Goal: Information Seeking & Learning: Learn about a topic

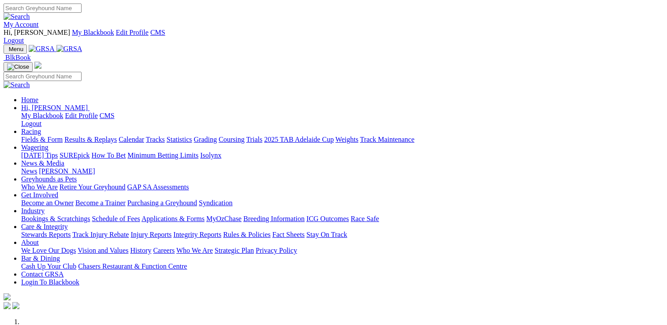
scroll to position [353, 0]
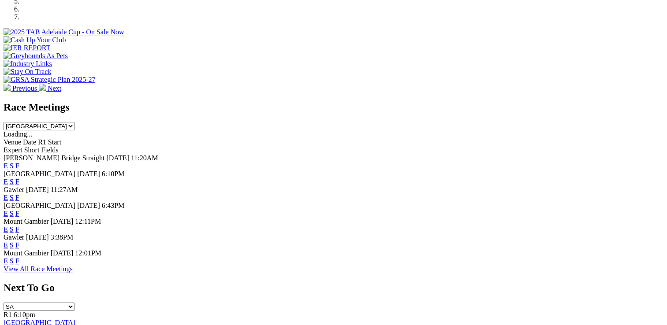
click at [8, 210] on link "E" at bounding box center [6, 213] width 4 height 7
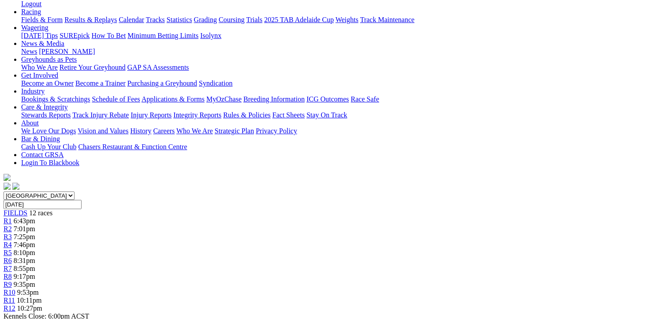
scroll to position [88, 0]
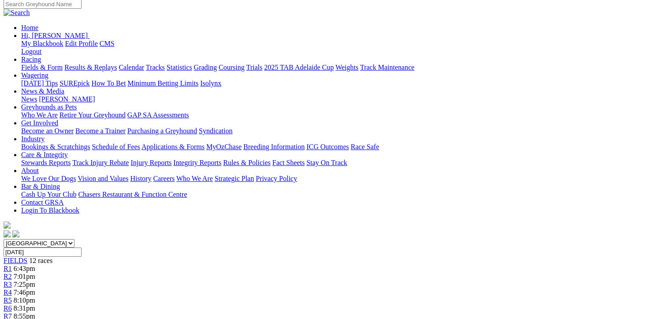
click at [333, 304] on div "R6 8:31pm" at bounding box center [334, 308] width 660 height 8
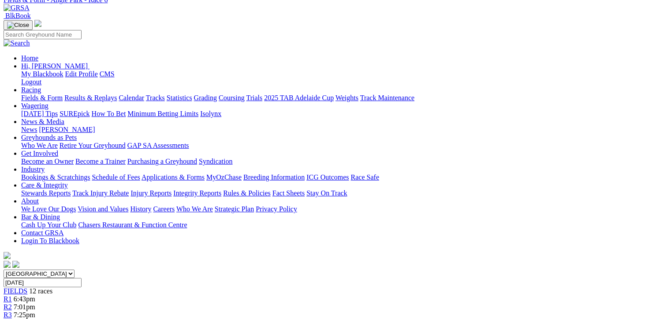
scroll to position [132, 0]
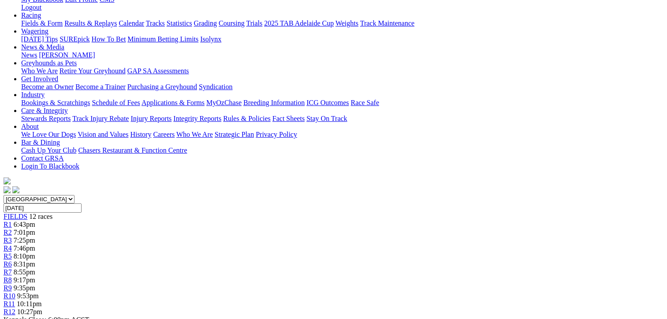
click at [383, 268] on div "R7 8:55pm" at bounding box center [334, 272] width 660 height 8
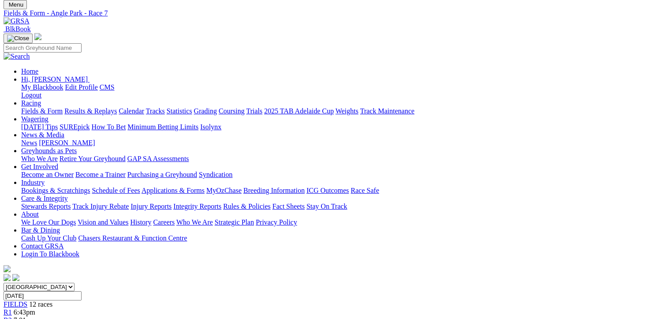
scroll to position [44, 0]
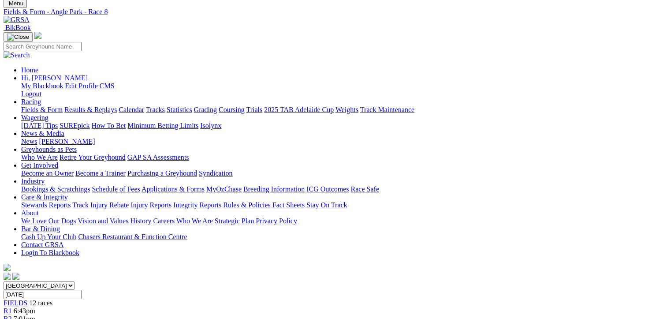
scroll to position [44, 0]
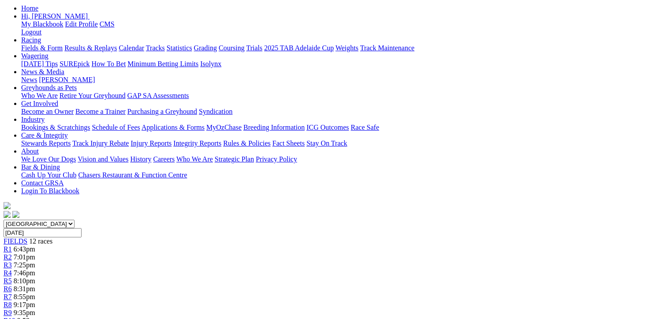
scroll to position [44, 0]
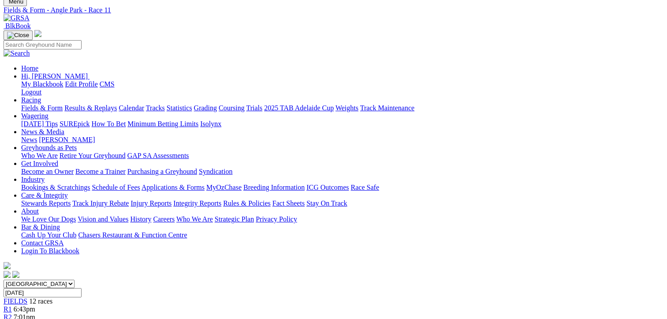
scroll to position [44, 0]
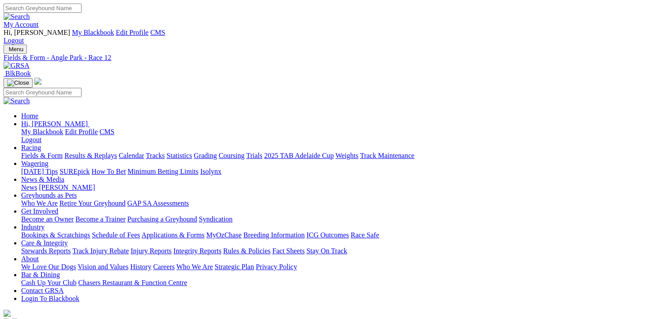
click at [44, 152] on link "Fields & Form" at bounding box center [41, 155] width 41 height 7
select select "[GEOGRAPHIC_DATA]"
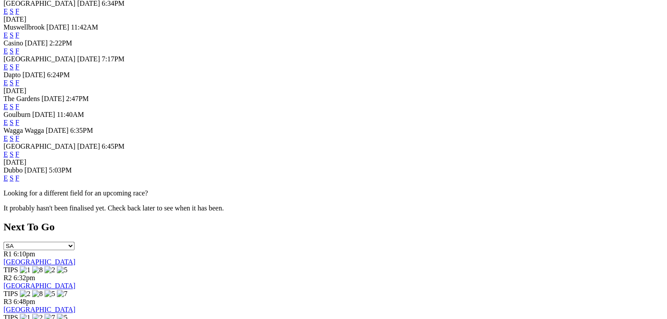
scroll to position [485, 0]
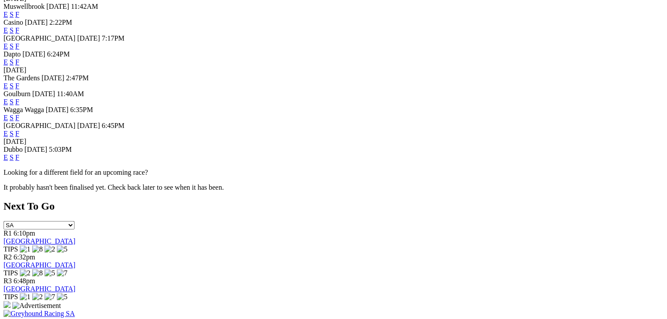
click at [19, 161] on link "F" at bounding box center [17, 156] width 4 height 7
